Goal: Task Accomplishment & Management: Manage account settings

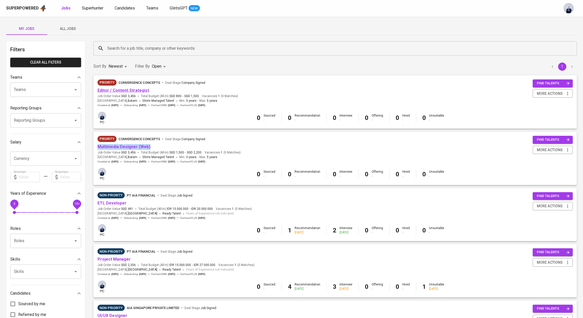
click at [122, 92] on link "Editor / Content Strategist" at bounding box center [123, 90] width 52 height 5
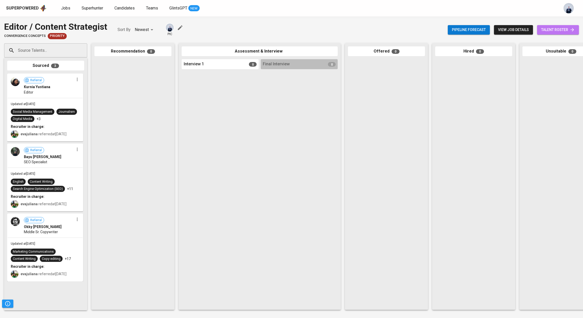
click at [559, 30] on span "talent roster" at bounding box center [558, 30] width 34 height 6
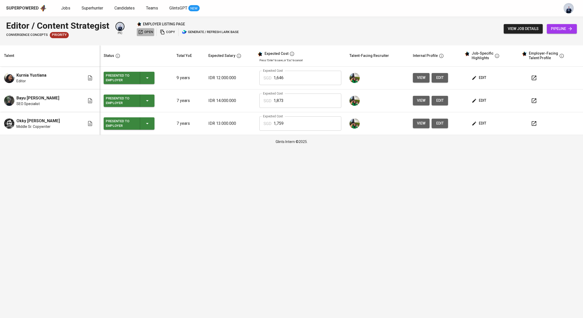
click at [145, 33] on span "open" at bounding box center [145, 32] width 15 height 6
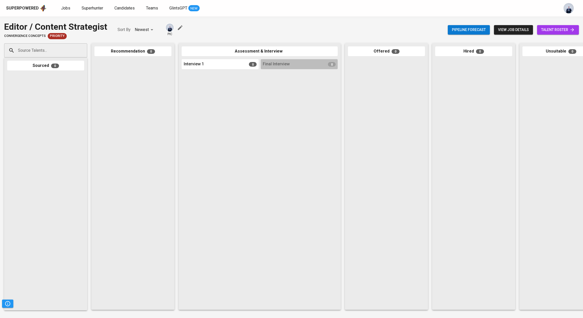
click at [553, 30] on span "talent roster" at bounding box center [558, 30] width 34 height 6
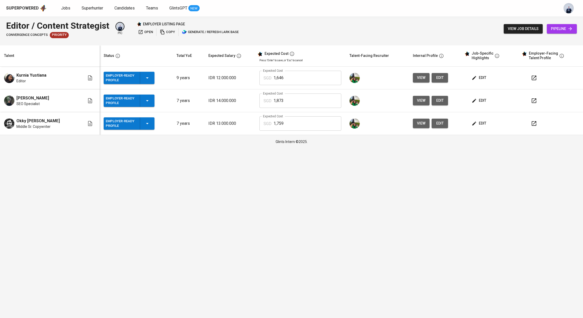
click at [531, 78] on icon "button" at bounding box center [533, 78] width 5 height 5
click at [532, 102] on icon "button" at bounding box center [534, 101] width 6 height 6
click at [531, 126] on icon "button" at bounding box center [534, 124] width 6 height 6
click at [146, 99] on icon "button" at bounding box center [147, 101] width 6 height 6
click at [127, 161] on li "Present to Employer" at bounding box center [126, 160] width 51 height 9
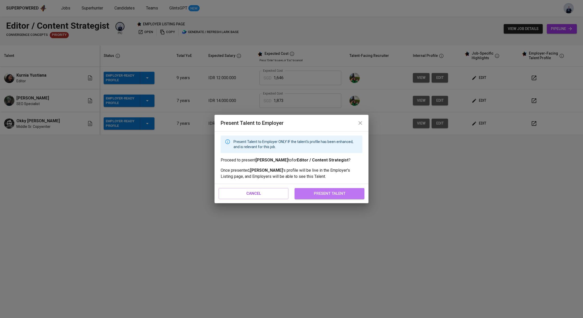
click at [328, 195] on span "present talent" at bounding box center [329, 193] width 58 height 7
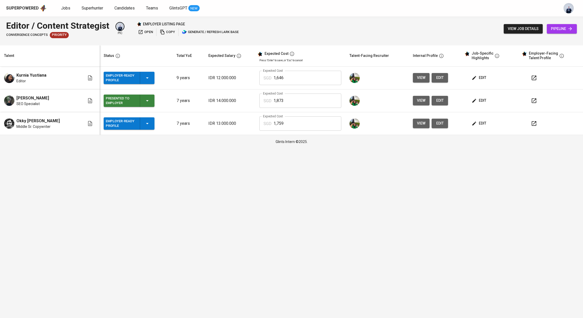
click at [148, 78] on div "Employer-Ready Profile" at bounding box center [129, 78] width 47 height 12
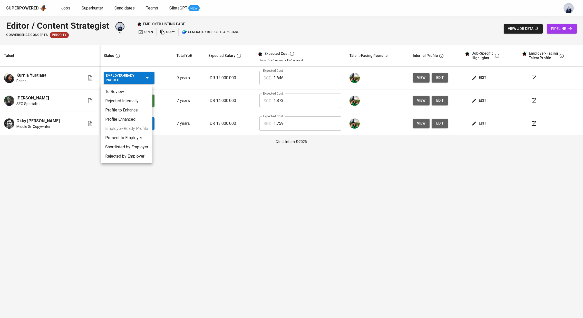
click at [124, 136] on li "Present to Employer" at bounding box center [126, 137] width 51 height 9
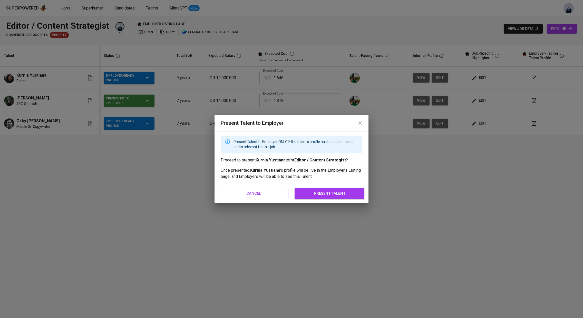
click at [320, 192] on span "present talent" at bounding box center [329, 193] width 58 height 7
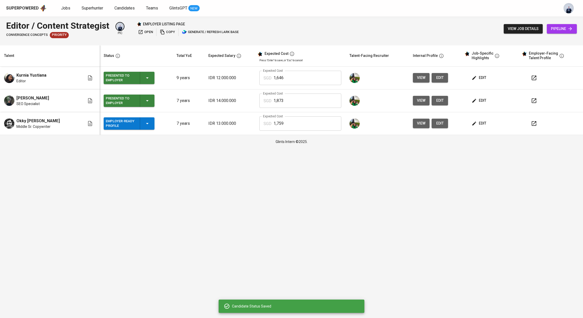
click at [532, 78] on icon "button" at bounding box center [534, 78] width 6 height 6
click at [144, 122] on icon "button" at bounding box center [147, 124] width 6 height 6
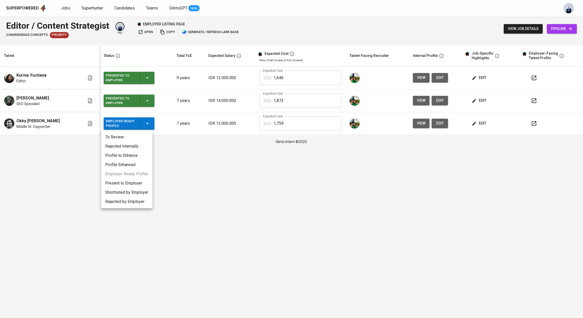
click at [121, 182] on li "Present to Employer" at bounding box center [126, 183] width 51 height 9
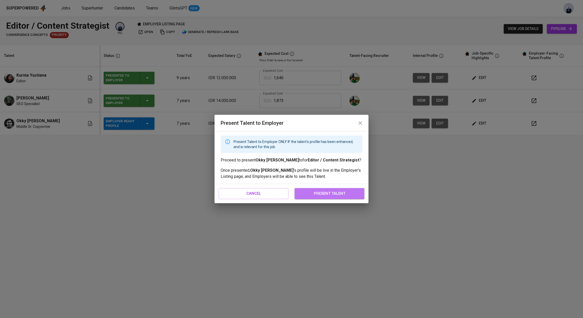
click at [324, 195] on span "present talent" at bounding box center [329, 193] width 58 height 7
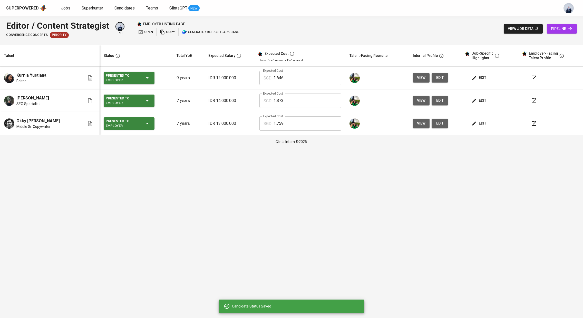
click at [535, 124] on icon "button" at bounding box center [534, 124] width 6 height 6
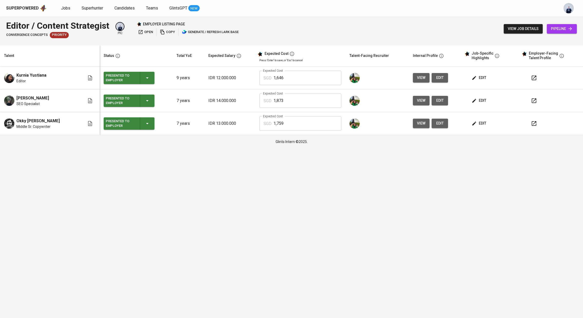
click at [142, 31] on span "open" at bounding box center [145, 32] width 15 height 6
click at [533, 78] on icon "button" at bounding box center [534, 78] width 6 height 6
click at [533, 99] on icon "button" at bounding box center [533, 100] width 5 height 5
click at [533, 124] on icon "button" at bounding box center [534, 124] width 6 height 6
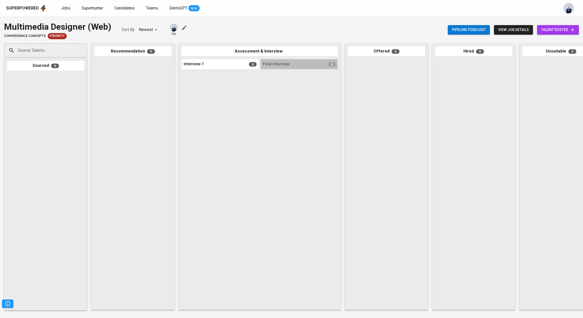
click at [548, 29] on span "talent roster" at bounding box center [558, 30] width 34 height 6
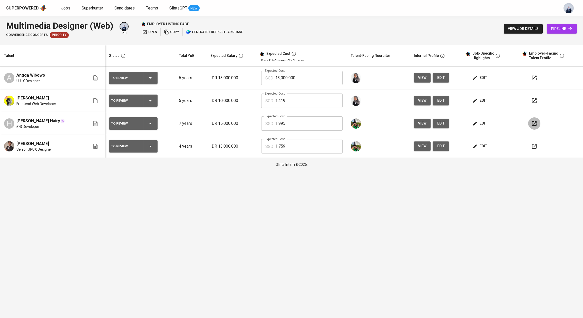
click at [533, 122] on icon "button" at bounding box center [534, 124] width 6 height 6
click at [153, 124] on icon "button" at bounding box center [150, 124] width 6 height 6
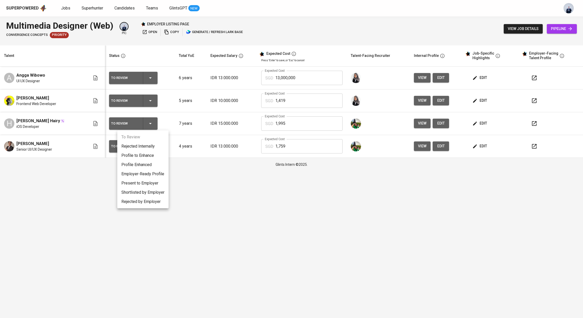
click at [135, 185] on li "Present to Employer" at bounding box center [142, 183] width 51 height 9
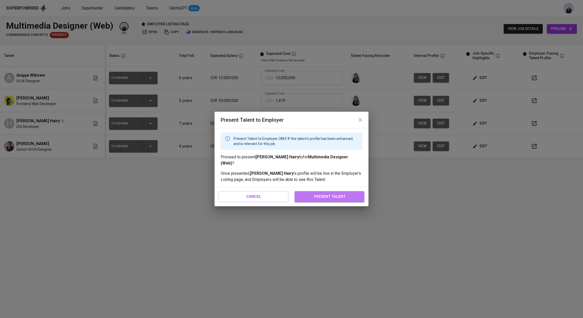
click at [321, 198] on span "present talent" at bounding box center [329, 196] width 58 height 7
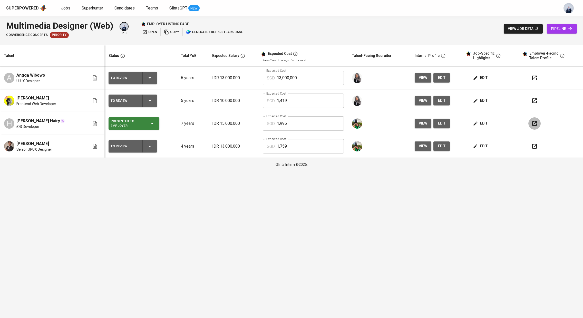
click at [535, 123] on icon "button" at bounding box center [534, 124] width 6 height 6
click at [25, 126] on span "iOS Developer" at bounding box center [27, 126] width 23 height 5
click at [19, 128] on span "iOS Developer" at bounding box center [27, 126] width 23 height 5
click at [483, 126] on span "edit" at bounding box center [481, 123] width 14 height 6
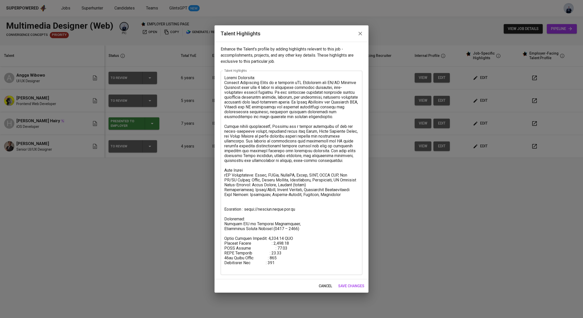
click at [360, 35] on icon "button" at bounding box center [360, 34] width 6 height 6
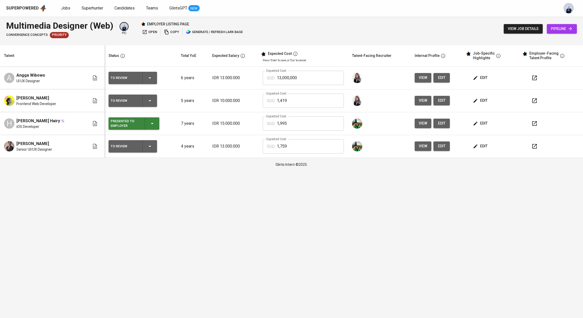
click at [440, 122] on span "edit" at bounding box center [441, 123] width 8 height 6
click at [533, 125] on icon "button" at bounding box center [534, 124] width 6 height 6
click at [28, 121] on span "[PERSON_NAME] Hairy" at bounding box center [38, 121] width 44 height 6
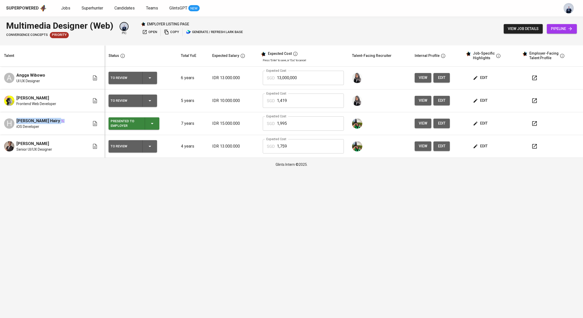
copy span "[PERSON_NAME] Hairy"
click at [147, 33] on span "open" at bounding box center [149, 32] width 15 height 6
click at [49, 119] on span "[PERSON_NAME] Hairy" at bounding box center [38, 121] width 44 height 6
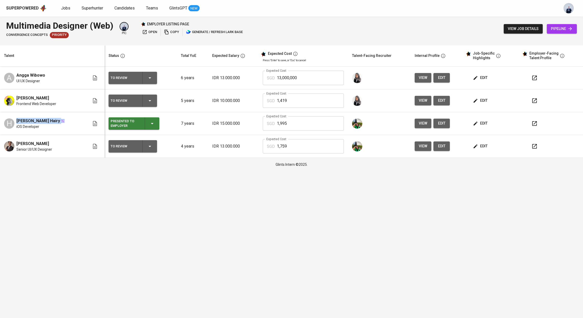
copy span "[PERSON_NAME] Hairy"
click at [156, 171] on html "Superpowered Jobs Superhunter Candidates Teams GlintsGPT NEW Multimedia Designe…" at bounding box center [291, 85] width 583 height 171
click at [42, 142] on span "[PERSON_NAME]" at bounding box center [32, 144] width 33 height 6
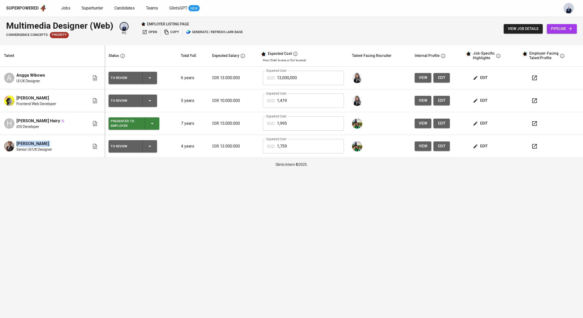
copy span "[PERSON_NAME]"
click at [535, 148] on icon "button" at bounding box center [534, 146] width 6 height 6
click at [198, 171] on html "Superpowered Jobs Superhunter Candidates Teams GlintsGPT NEW Multimedia Designe…" at bounding box center [291, 85] width 583 height 171
click at [153, 147] on icon "button" at bounding box center [150, 146] width 6 height 6
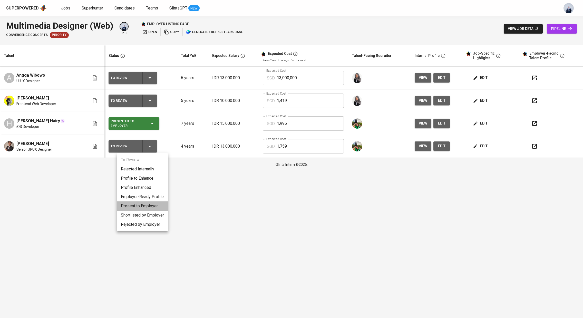
click at [134, 204] on li "Present to Employer" at bounding box center [142, 206] width 51 height 9
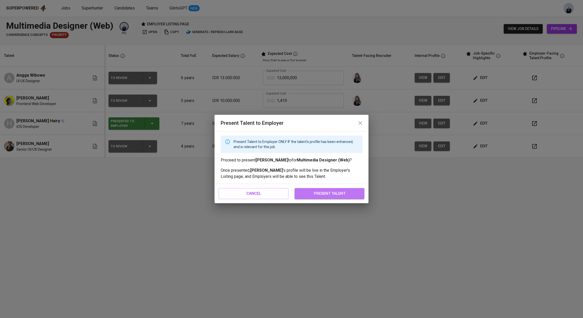
click at [314, 196] on span "present talent" at bounding box center [329, 193] width 58 height 7
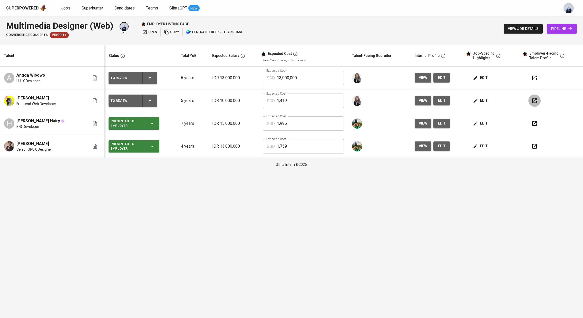
click at [534, 101] on icon "button" at bounding box center [534, 100] width 5 height 5
click at [155, 97] on div "To Review" at bounding box center [133, 101] width 44 height 12
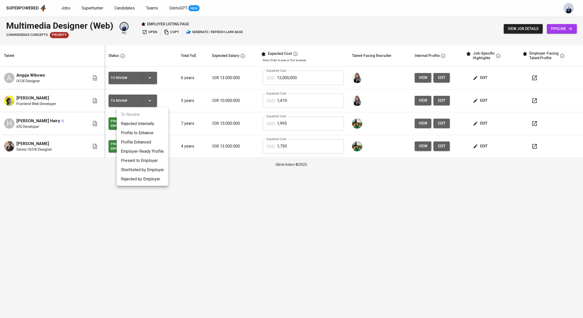
click at [138, 159] on li "Present to Employer" at bounding box center [142, 160] width 51 height 9
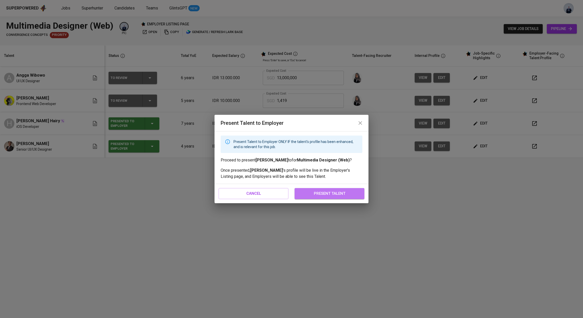
click at [310, 190] on button "present talent" at bounding box center [329, 193] width 70 height 11
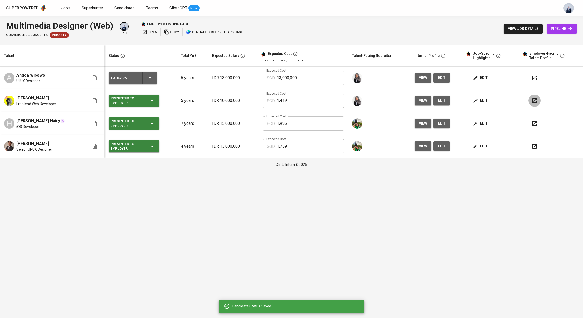
click at [535, 102] on icon "button" at bounding box center [534, 101] width 6 height 6
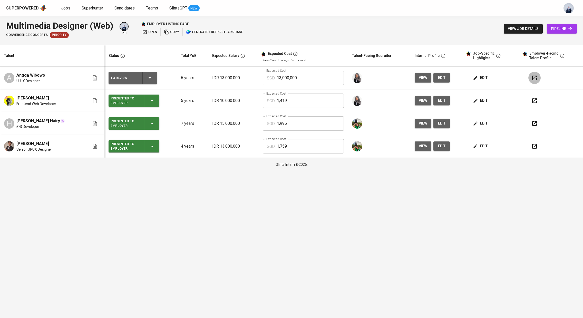
click at [533, 77] on icon "button" at bounding box center [534, 78] width 6 height 6
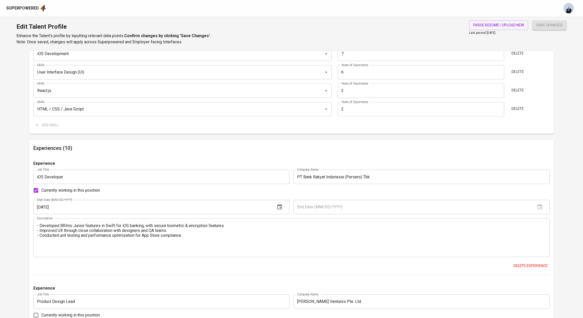
scroll to position [432, 0]
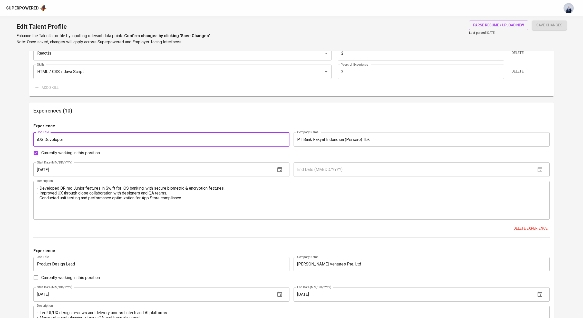
click at [39, 138] on input "iOS Developer" at bounding box center [161, 139] width 256 height 14
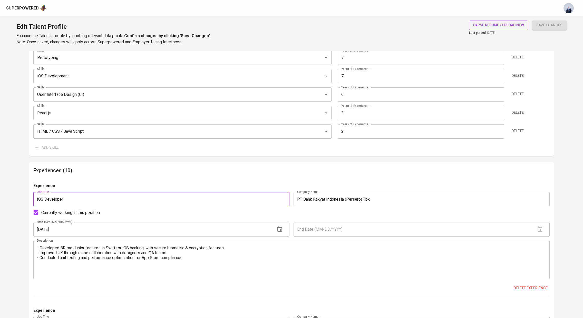
scroll to position [359, 0]
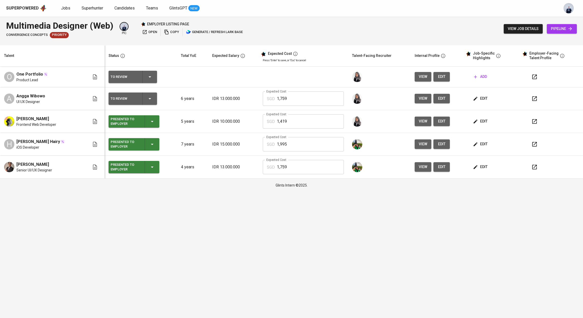
click at [295, 100] on input "1,759" at bounding box center [310, 99] width 67 height 14
click at [242, 192] on html "Superpowered Jobs Superhunter Candidates Teams GlintsGPT NEW Multimedia Designe…" at bounding box center [291, 96] width 583 height 192
click at [152, 31] on span "open" at bounding box center [149, 32] width 15 height 6
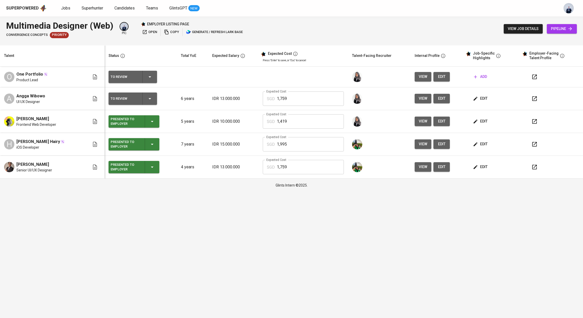
click at [153, 96] on icon "button" at bounding box center [150, 99] width 6 height 6
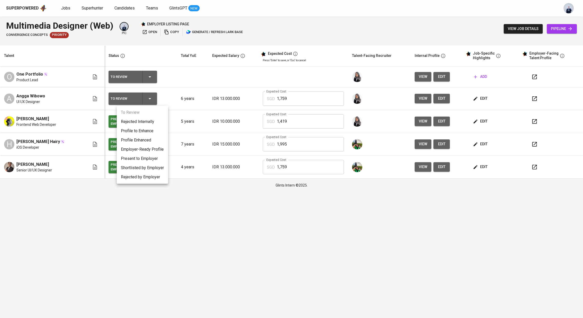
click at [138, 158] on li "Present to Employer" at bounding box center [142, 158] width 51 height 9
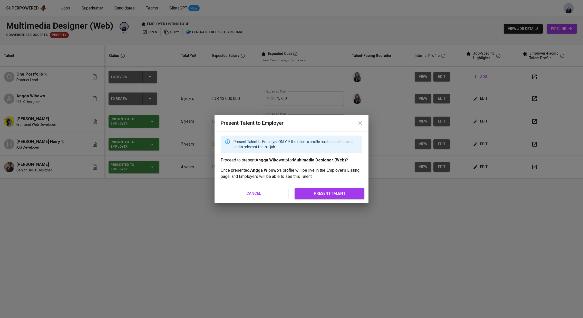
click at [331, 192] on span "present talent" at bounding box center [329, 193] width 58 height 7
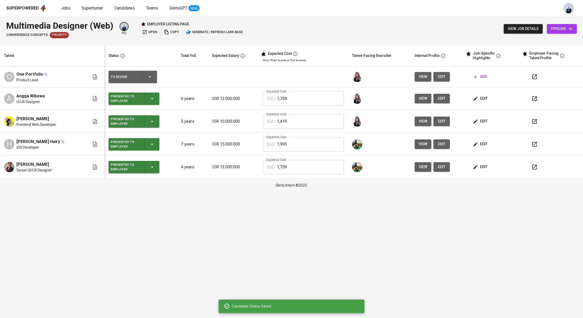
click at [147, 31] on span "open" at bounding box center [149, 32] width 15 height 6
